Goal: Transaction & Acquisition: Purchase product/service

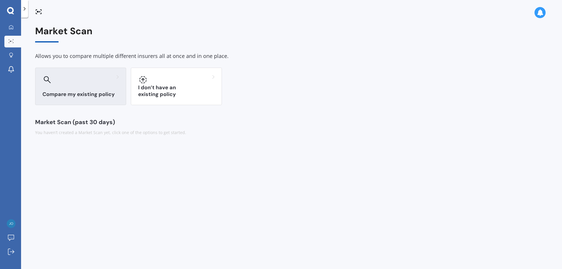
click at [89, 91] on h3 "Compare my existing policy" at bounding box center [80, 94] width 76 height 7
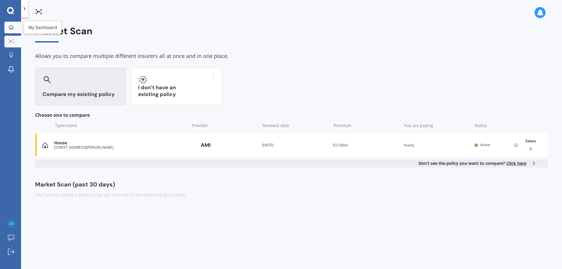
click at [11, 26] on icon at bounding box center [11, 27] width 5 height 5
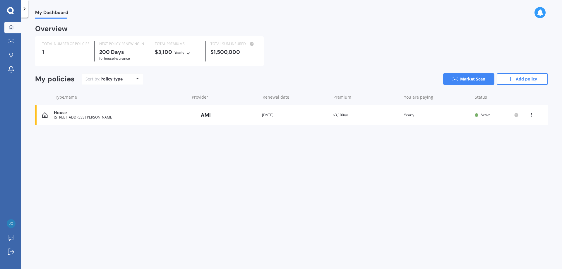
click at [136, 78] on icon at bounding box center [137, 79] width 2 height 4
drag, startPoint x: 220, startPoint y: 206, endPoint x: 217, endPoint y: 204, distance: 3.8
click at [220, 206] on div "My Dashboard Overview TOTAL NUMBER OF POLICIES 1 NEXT POLICY RENEWING [DATE] fo…" at bounding box center [291, 144] width 541 height 251
click at [511, 80] on icon at bounding box center [511, 79] width 6 height 6
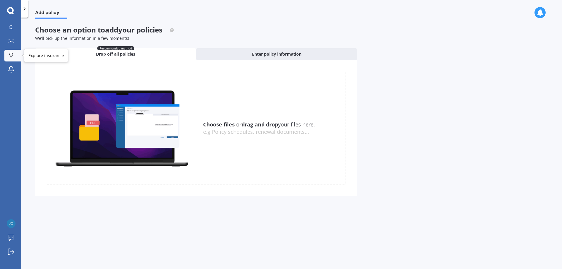
click at [9, 52] on link "Explore insurance" at bounding box center [12, 56] width 17 height 12
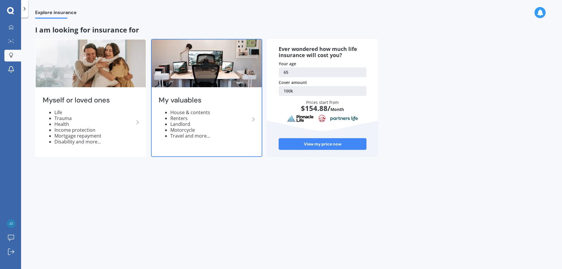
click at [253, 117] on icon at bounding box center [253, 119] width 7 height 7
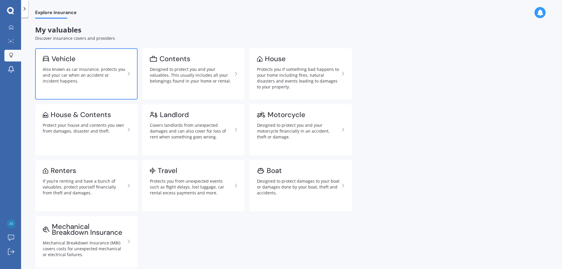
click at [89, 78] on div "Also known as car insurance, protects you and your car when an accident or inci…" at bounding box center [84, 75] width 83 height 18
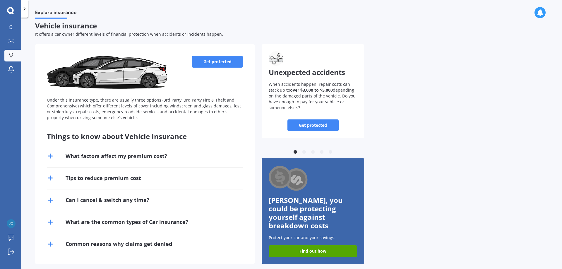
scroll to position [5, 0]
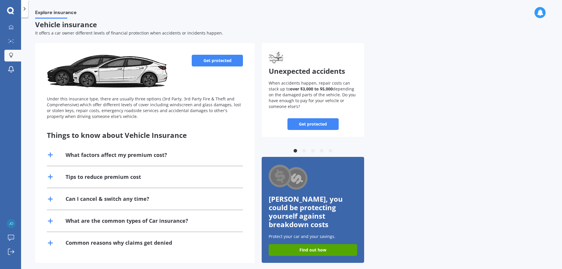
click at [215, 59] on link "Get protected" at bounding box center [217, 61] width 51 height 12
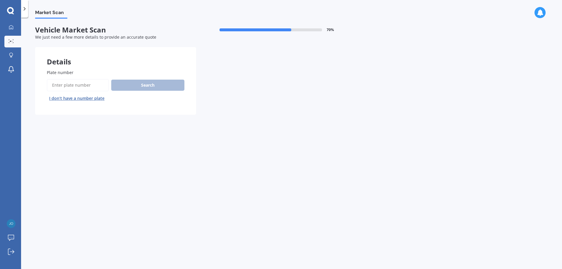
click at [99, 72] on label "Plate number" at bounding box center [114, 72] width 135 height 6
click at [99, 79] on input "Plate number" at bounding box center [78, 85] width 62 height 12
type input "lga37"
click at [143, 84] on button "Search" at bounding box center [147, 85] width 73 height 11
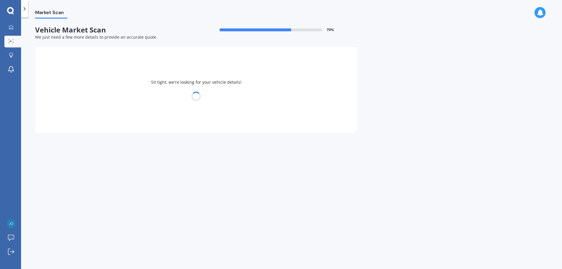
select select "MITSUBISHI"
select select "ASX"
select select "16"
select select "10"
select select "1959"
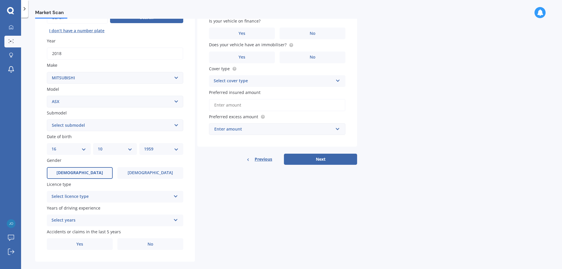
scroll to position [76, 0]
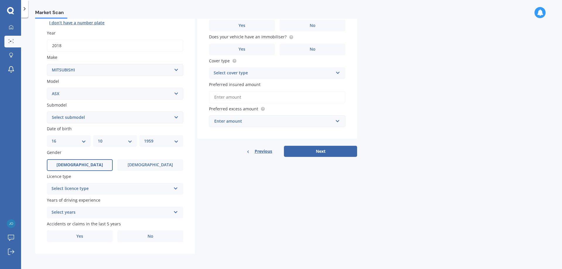
click at [175, 186] on icon at bounding box center [175, 187] width 5 height 4
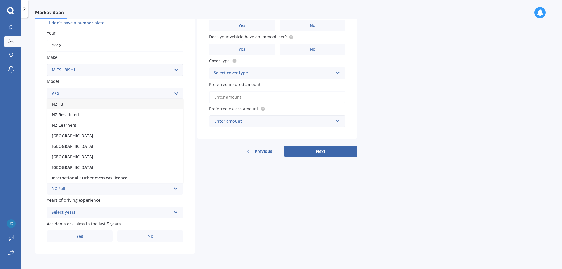
click at [63, 102] on span "NZ Full" at bounding box center [59, 104] width 14 height 6
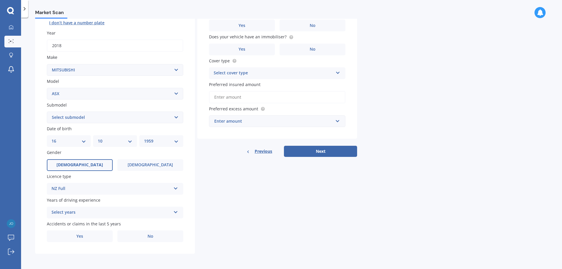
click at [174, 211] on icon at bounding box center [175, 211] width 5 height 4
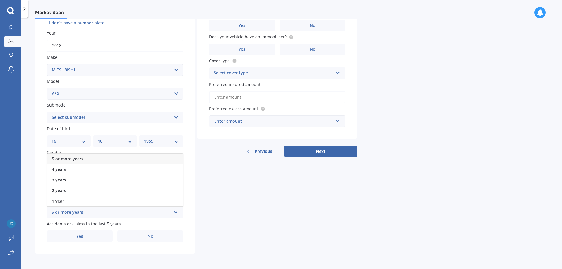
click at [77, 158] on span "5 or more years" at bounding box center [68, 159] width 32 height 6
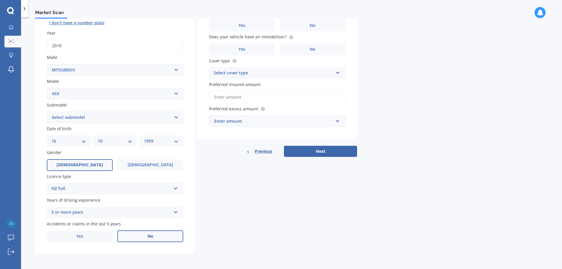
click at [152, 237] on span "No" at bounding box center [151, 236] width 6 height 5
click at [0, 0] on input "No" at bounding box center [0, 0] width 0 height 0
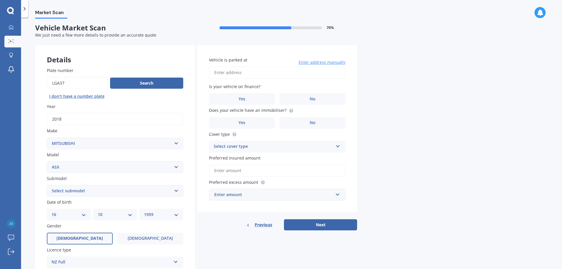
scroll to position [0, 0]
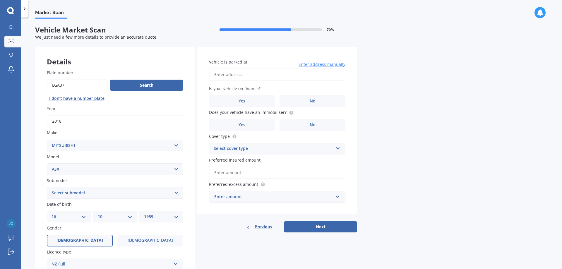
click at [245, 75] on input "Vehicle is parked at" at bounding box center [277, 75] width 136 height 12
type input "[STREET_ADDRESS][PERSON_NAME]"
click at [309, 102] on label "No" at bounding box center [313, 101] width 66 height 12
click at [0, 0] on input "No" at bounding box center [0, 0] width 0 height 0
click at [312, 124] on span "No" at bounding box center [313, 124] width 6 height 5
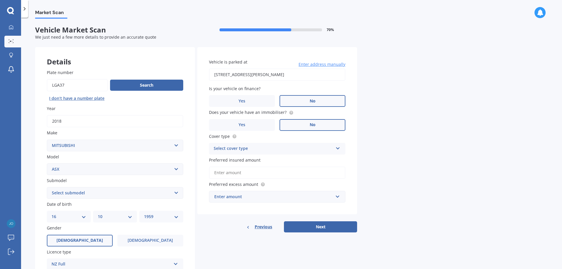
click at [0, 0] on input "No" at bounding box center [0, 0] width 0 height 0
click at [336, 148] on icon at bounding box center [337, 147] width 5 height 4
click at [284, 160] on div "Comprehensive" at bounding box center [277, 160] width 136 height 11
click at [244, 173] on input "Preferred insured amount" at bounding box center [277, 173] width 136 height 12
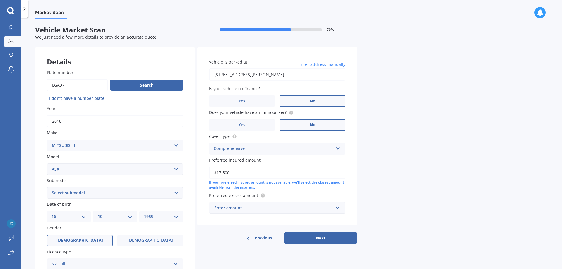
type input "$17,500"
click at [241, 208] on div "Enter amount" at bounding box center [273, 208] width 119 height 6
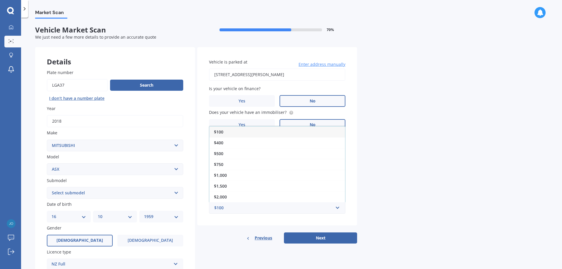
drag, startPoint x: 220, startPoint y: 153, endPoint x: 239, endPoint y: 157, distance: 18.6
click at [225, 154] on div "$500" at bounding box center [277, 153] width 136 height 11
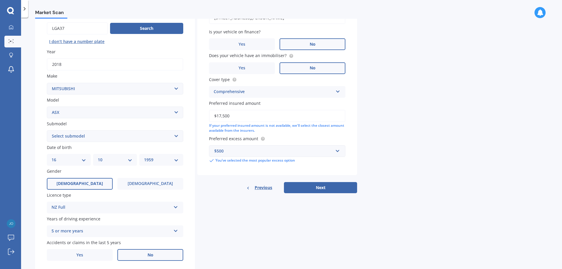
scroll to position [59, 0]
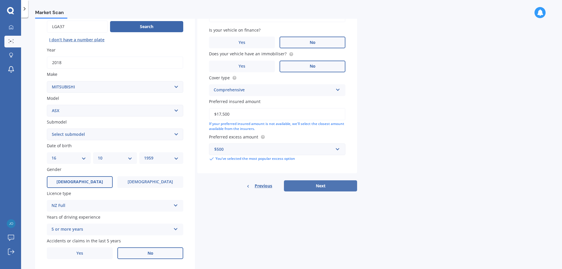
click at [318, 185] on button "Next" at bounding box center [320, 185] width 73 height 11
click at [174, 134] on select "Select submodel (All Other) BLK 2.0P/CVT Diesel LS Sport VRX petrol VRX turbo d…" at bounding box center [115, 135] width 136 height 12
click at [175, 133] on select "Select submodel (All Other) BLK 2.0P/CVT Diesel LS Sport VRX petrol VRX turbo d…" at bounding box center [115, 135] width 136 height 12
select select "LS"
click at [47, 129] on select "Select submodel (All Other) BLK 2.0P/CVT Diesel LS Sport VRX petrol VRX turbo d…" at bounding box center [115, 135] width 136 height 12
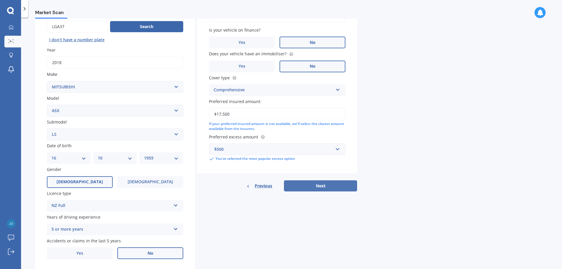
click at [321, 184] on button "Next" at bounding box center [320, 185] width 73 height 11
select select "16"
select select "10"
select select "1959"
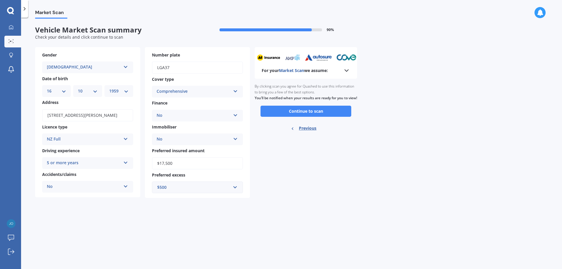
scroll to position [0, 0]
click at [347, 70] on icon at bounding box center [346, 70] width 7 height 7
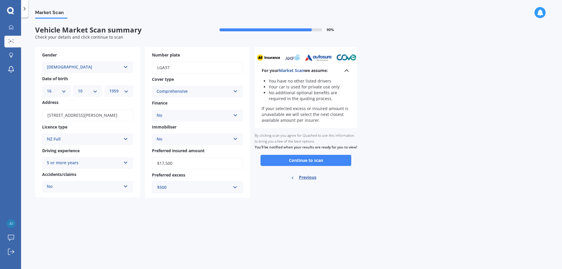
click at [347, 70] on polyline at bounding box center [347, 71] width 4 height 2
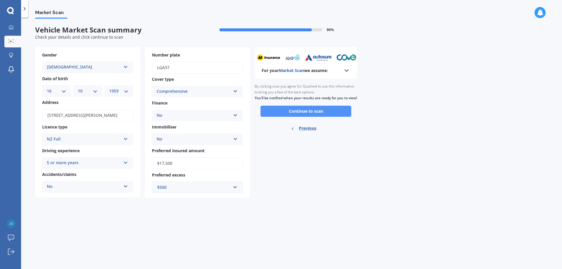
click at [314, 116] on button "Continue to scan" at bounding box center [306, 111] width 91 height 11
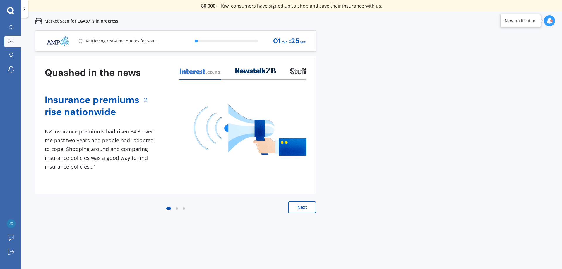
click at [301, 206] on button "Next" at bounding box center [302, 207] width 28 height 12
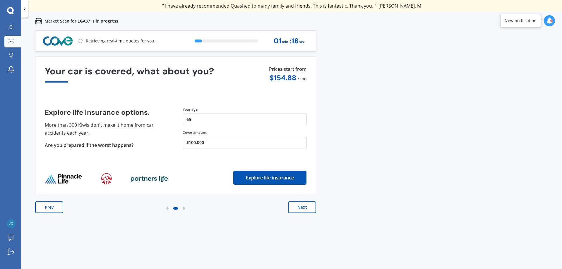
click at [301, 206] on button "Next" at bounding box center [302, 207] width 28 height 12
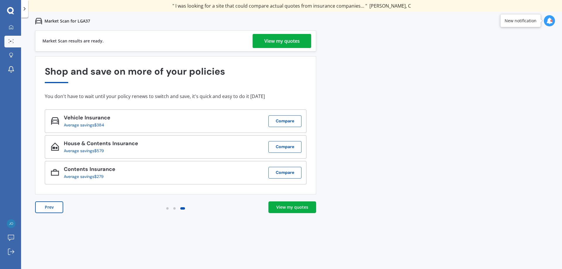
click at [275, 41] on div "View my quotes" at bounding box center [281, 41] width 35 height 14
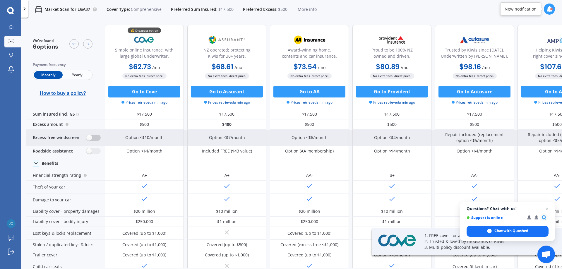
click at [96, 137] on label at bounding box center [93, 138] width 14 height 6
radio input "true"
